Goal: Find specific page/section: Find specific page/section

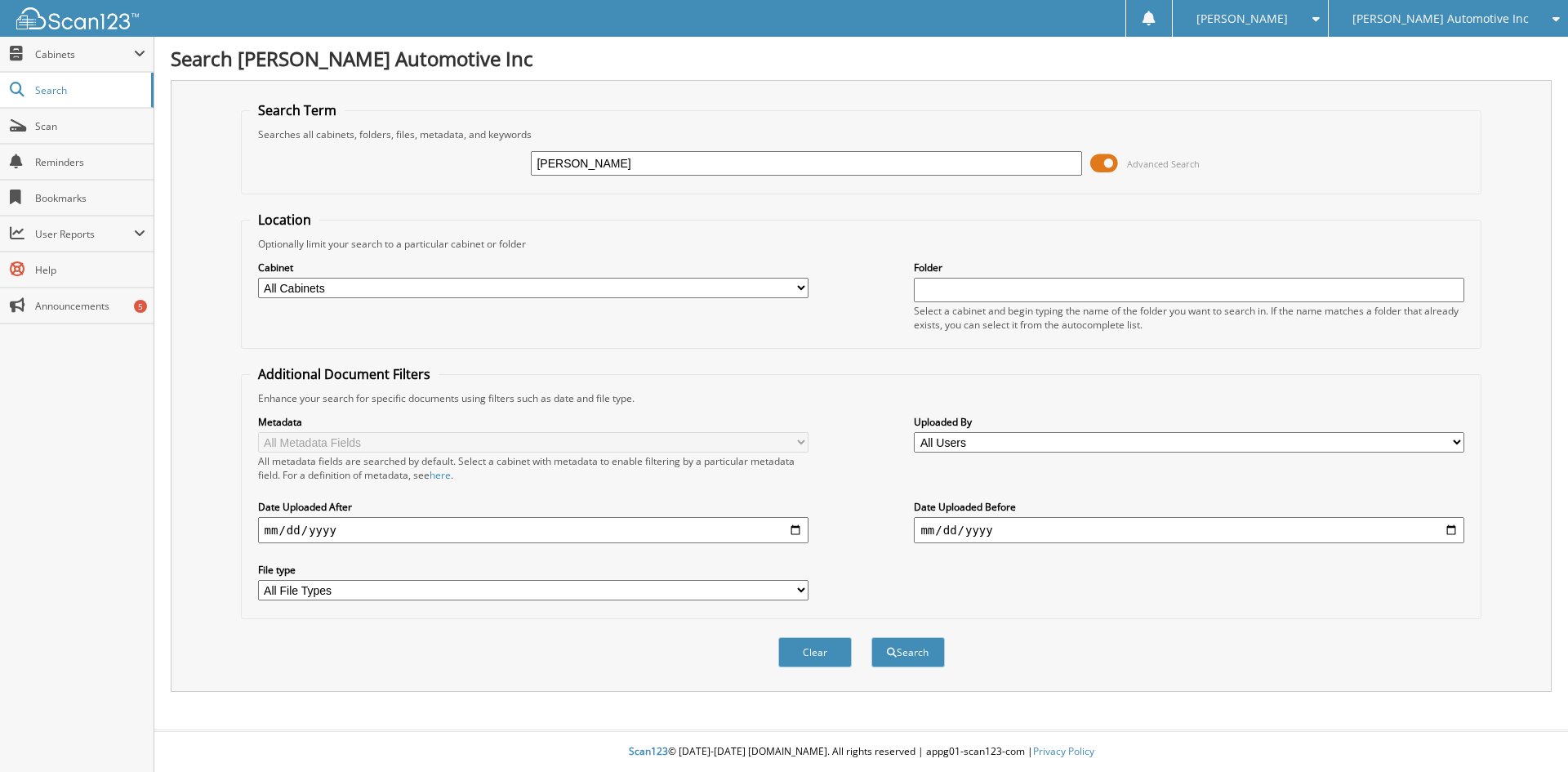
type input "[PERSON_NAME]"
click at [871, 637] on button "Search" at bounding box center [908, 652] width 73 height 30
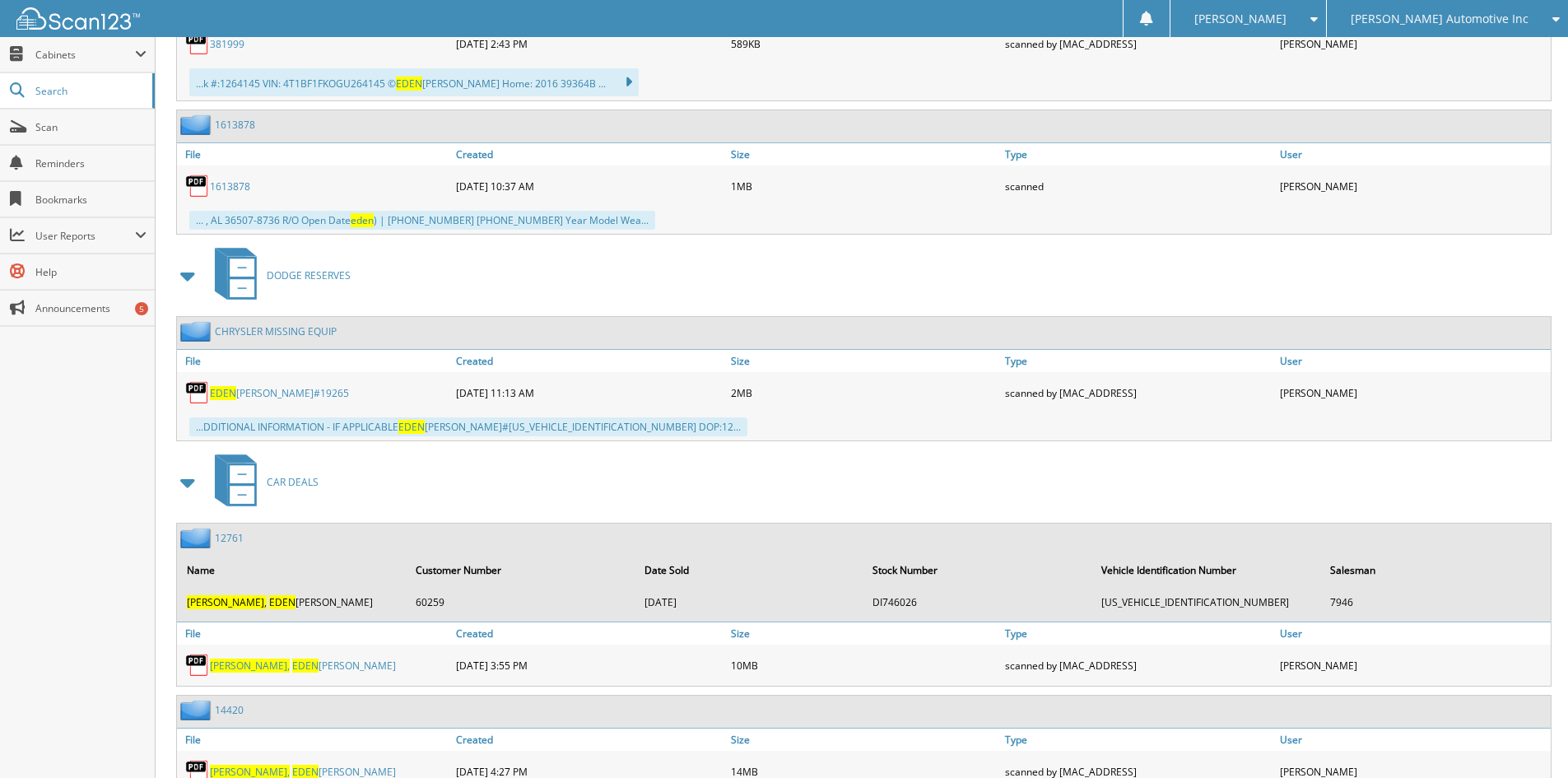
scroll to position [1351, 0]
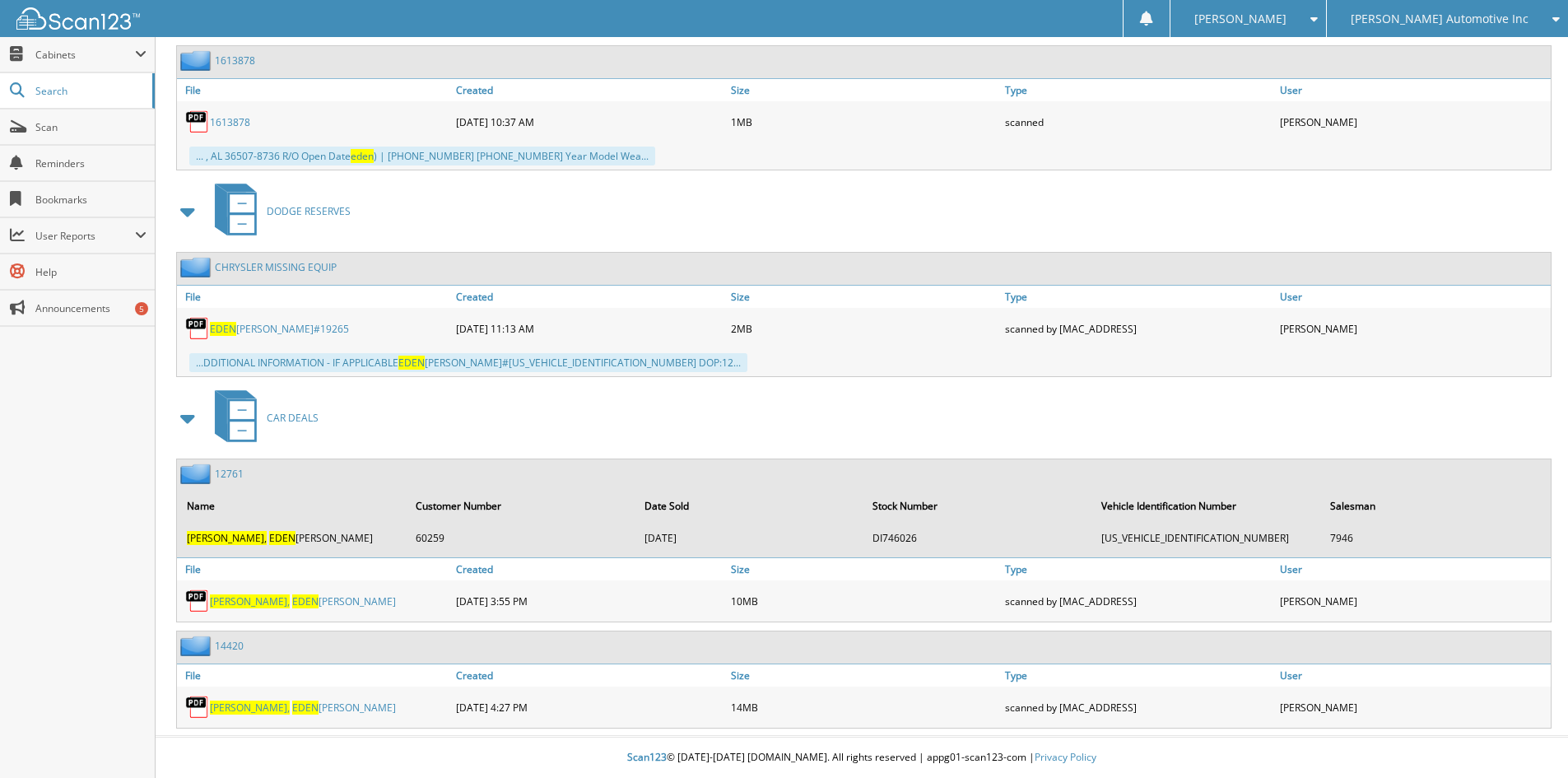
click at [252, 704] on span "MARSHALL," at bounding box center [250, 707] width 80 height 14
